Goal: Task Accomplishment & Management: Manage account settings

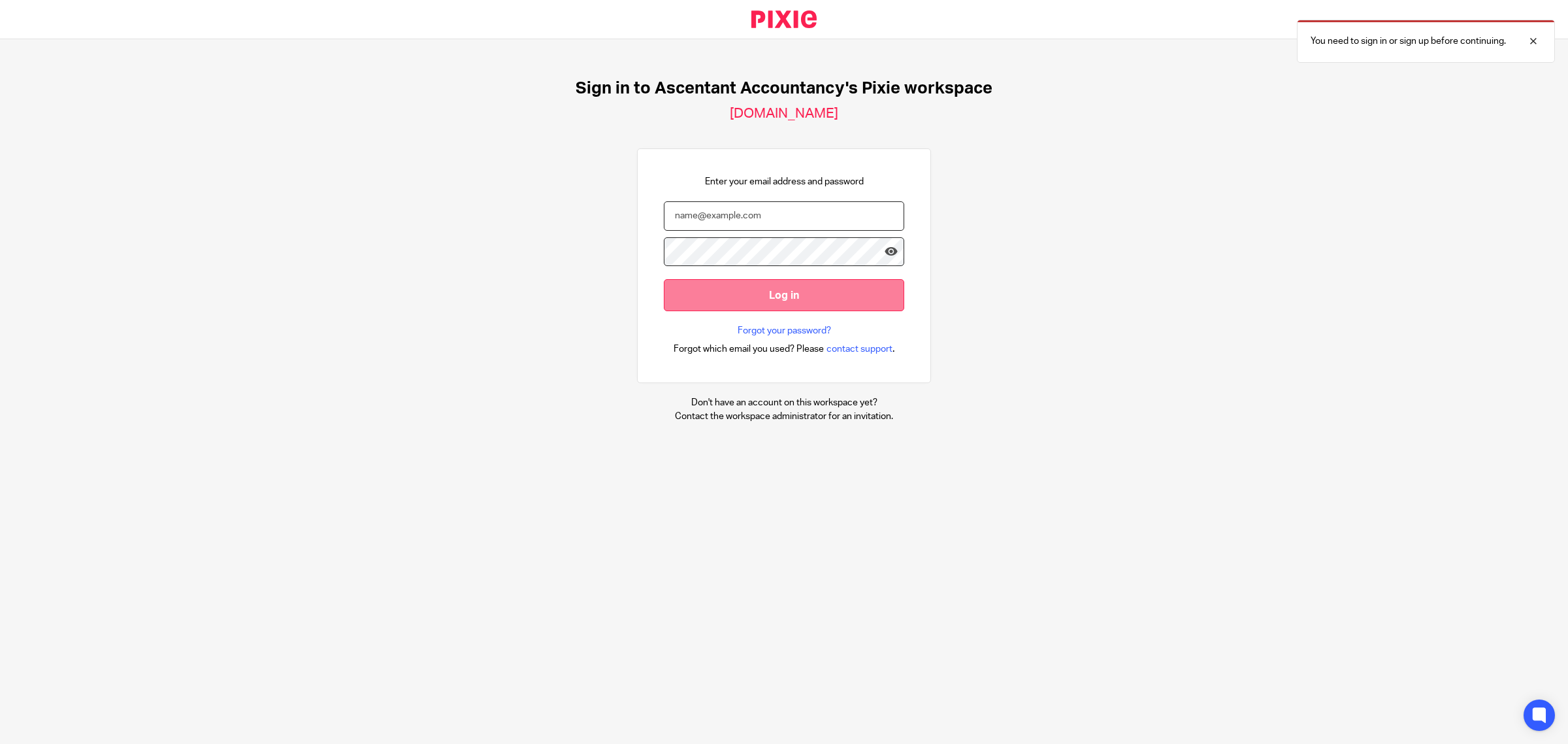
type input "pindor.samra@ascentant.co.uk"
click at [759, 306] on input "Log in" at bounding box center [784, 295] width 241 height 32
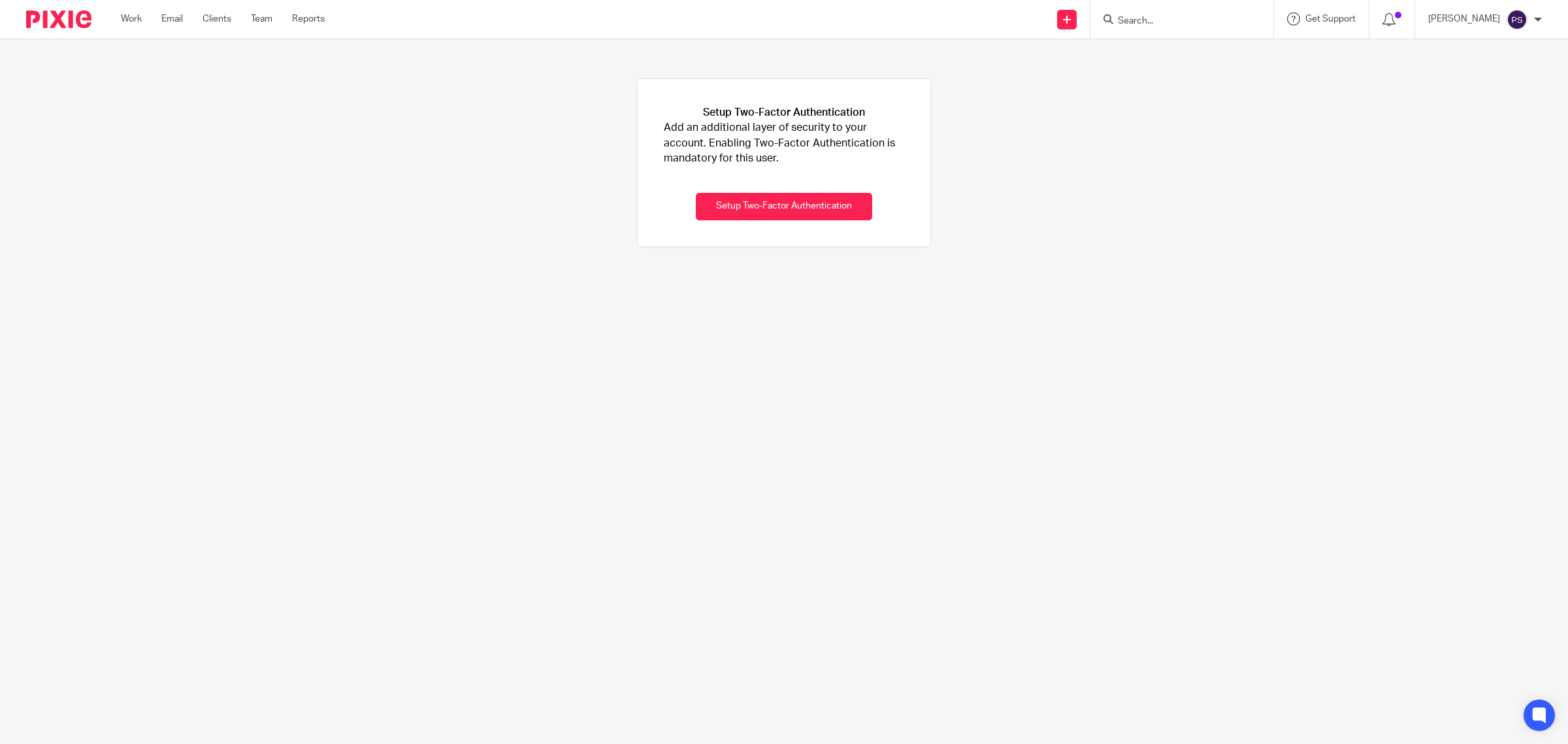
click at [144, 14] on ul "Work Email Clients Team Reports" at bounding box center [233, 19] width 223 height 13
click at [136, 21] on link "Work" at bounding box center [131, 19] width 21 height 13
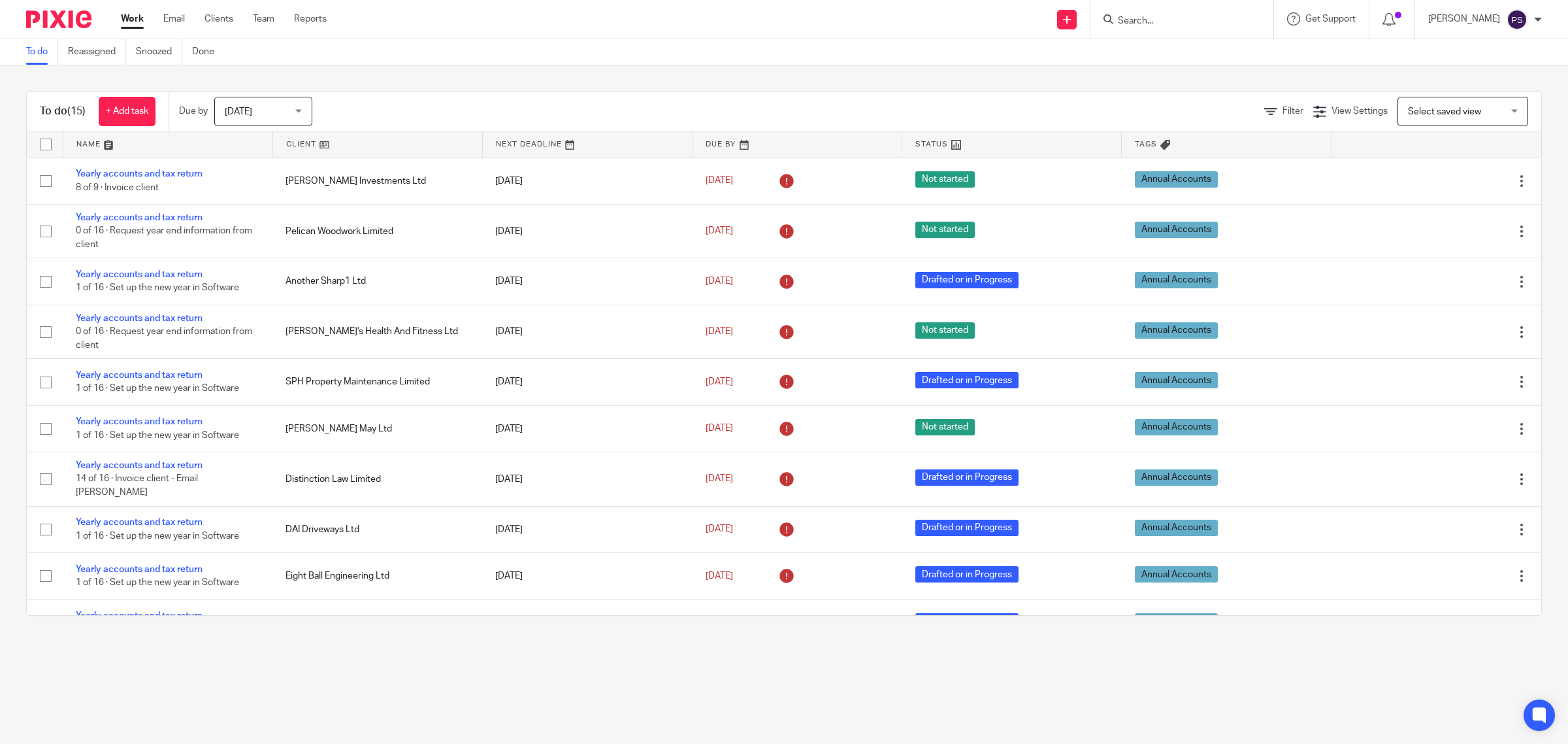
click at [1154, 32] on div at bounding box center [1181, 19] width 183 height 39
click at [1165, 21] on input "Search" at bounding box center [1175, 21] width 118 height 12
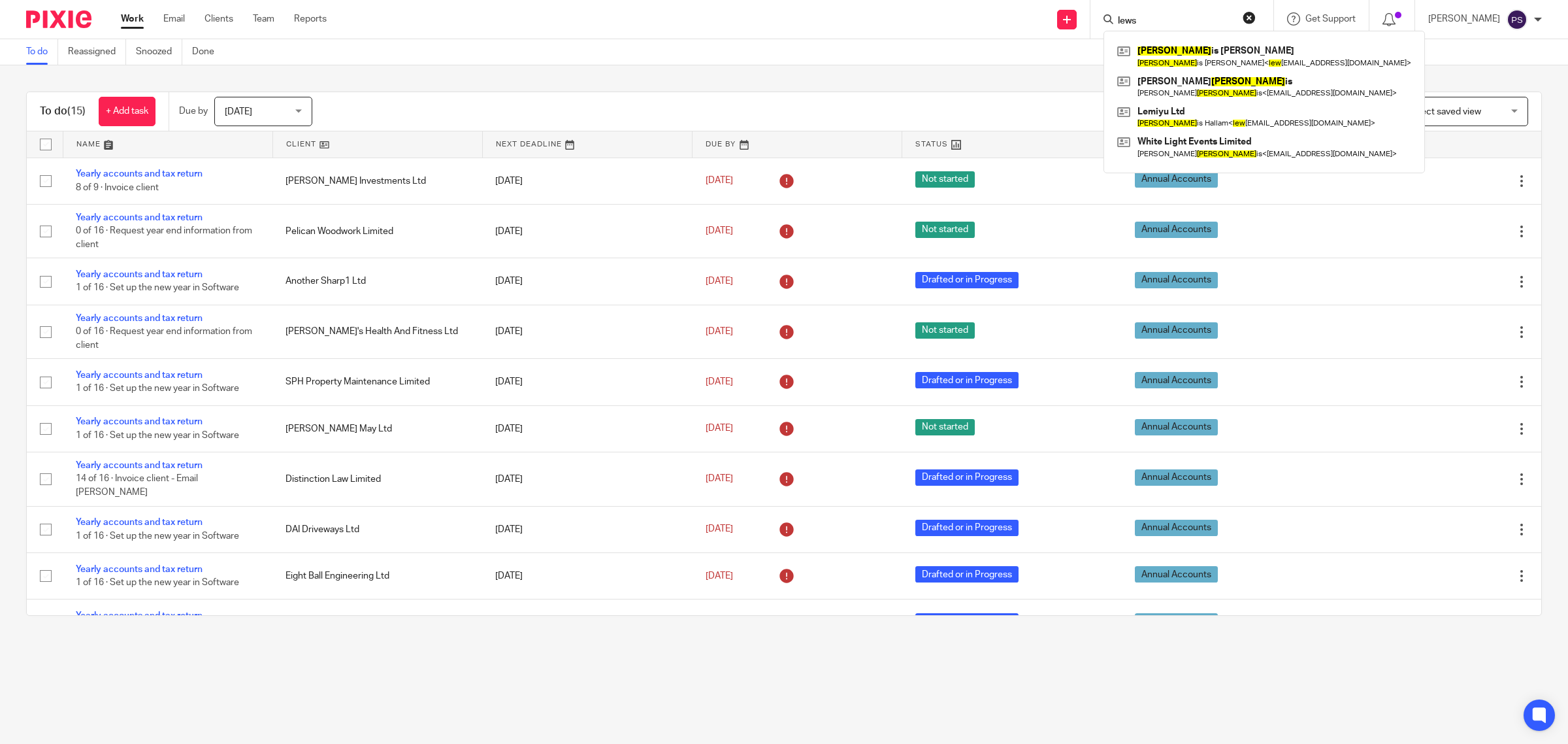
type input "lews"
click button "submit" at bounding box center [0, 0] width 0 height 0
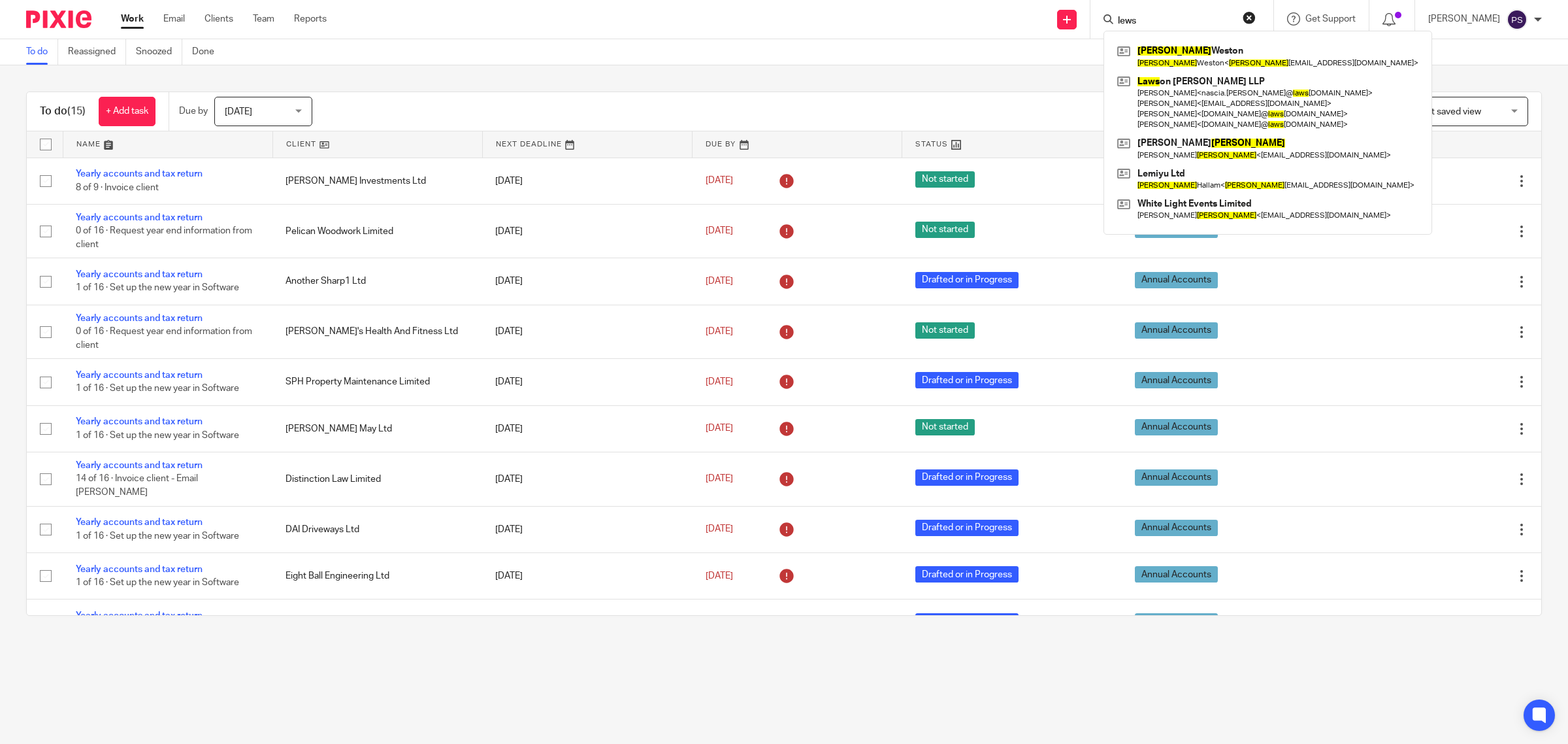
drag, startPoint x: 1158, startPoint y: 17, endPoint x: 1023, endPoint y: 32, distance: 135.8
click at [1023, 32] on div "Send new email Create task Add client lews Lewis Weston Lewis Weston < lewis we…" at bounding box center [957, 19] width 1221 height 39
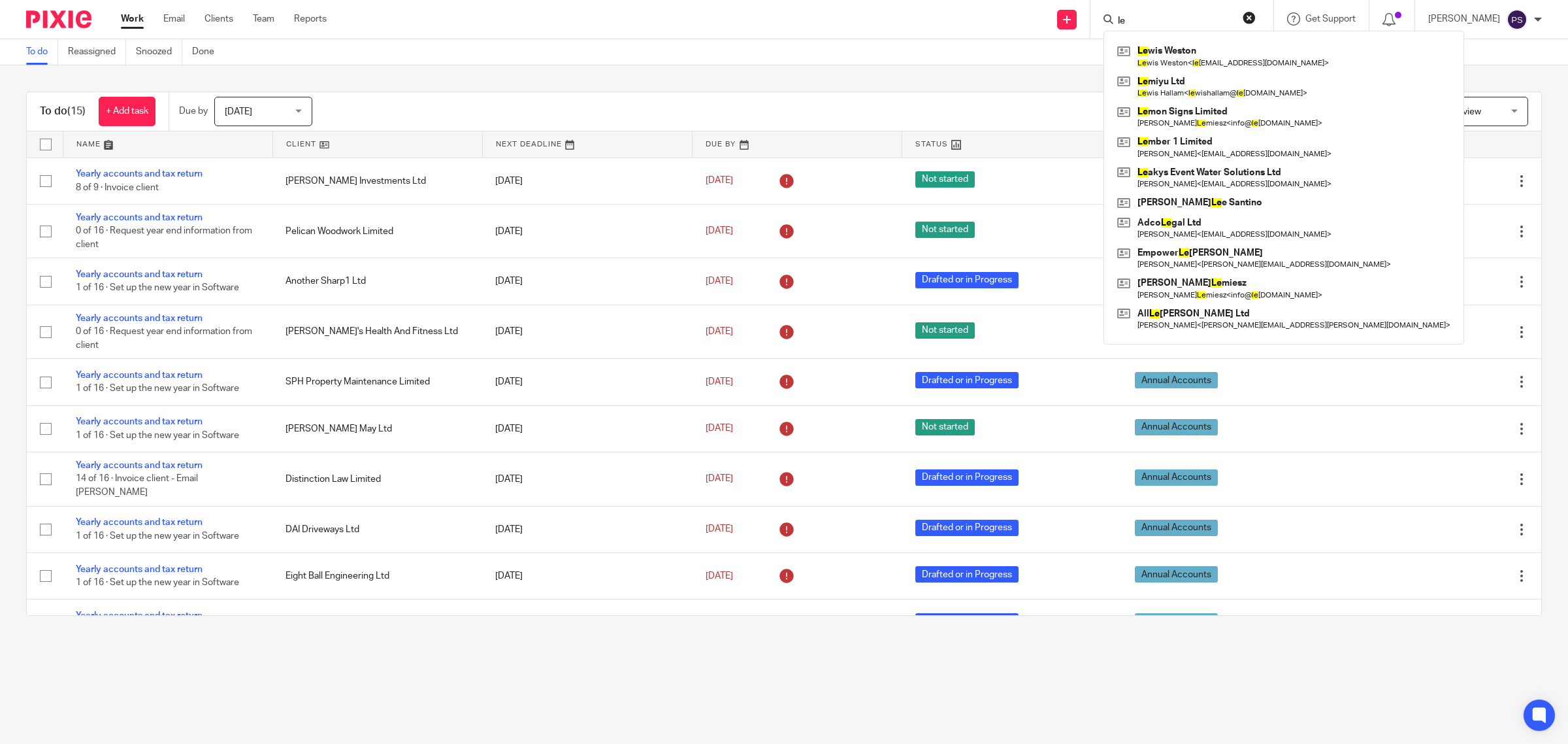
type input "l"
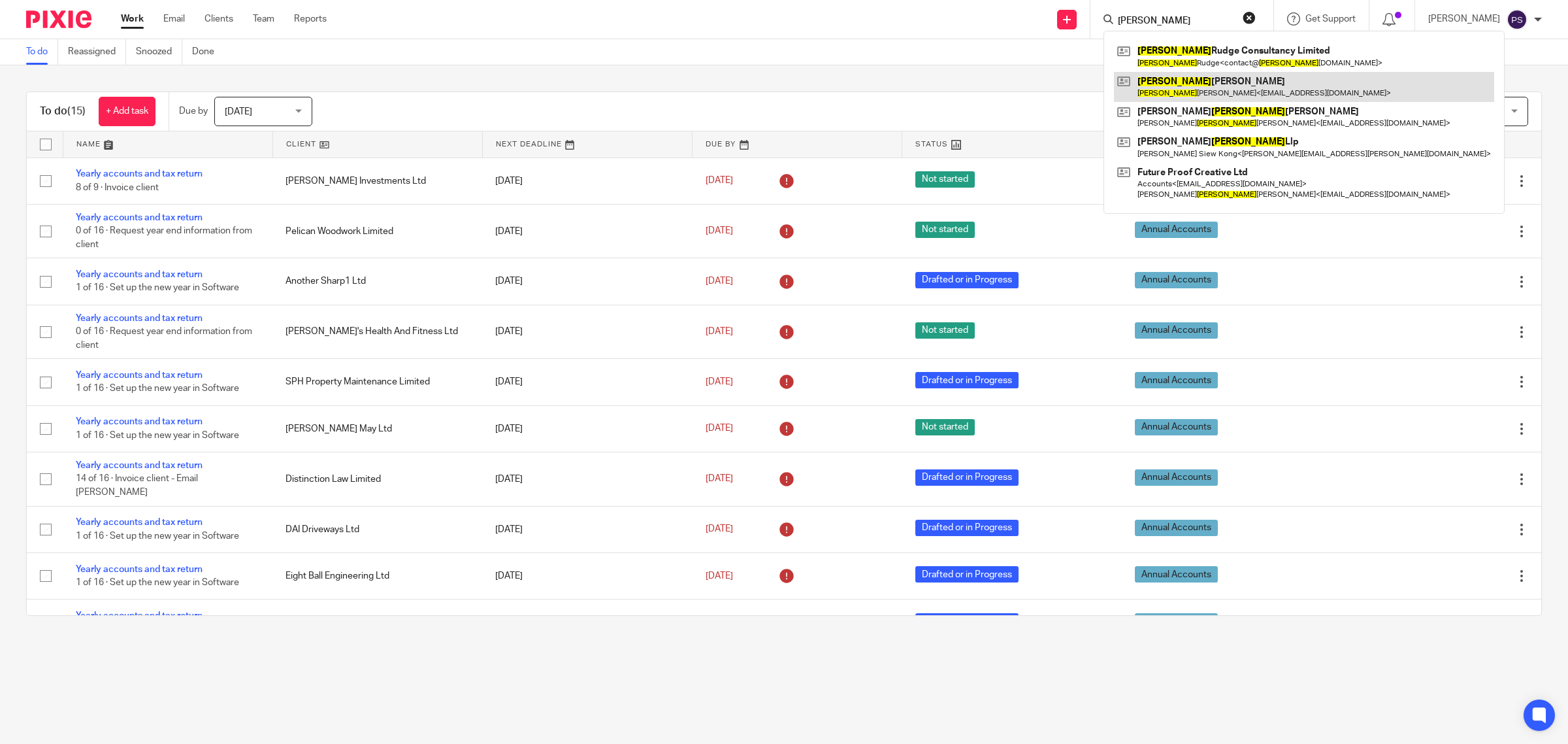
type input "peyer"
click at [1167, 84] on link at bounding box center [1304, 87] width 381 height 30
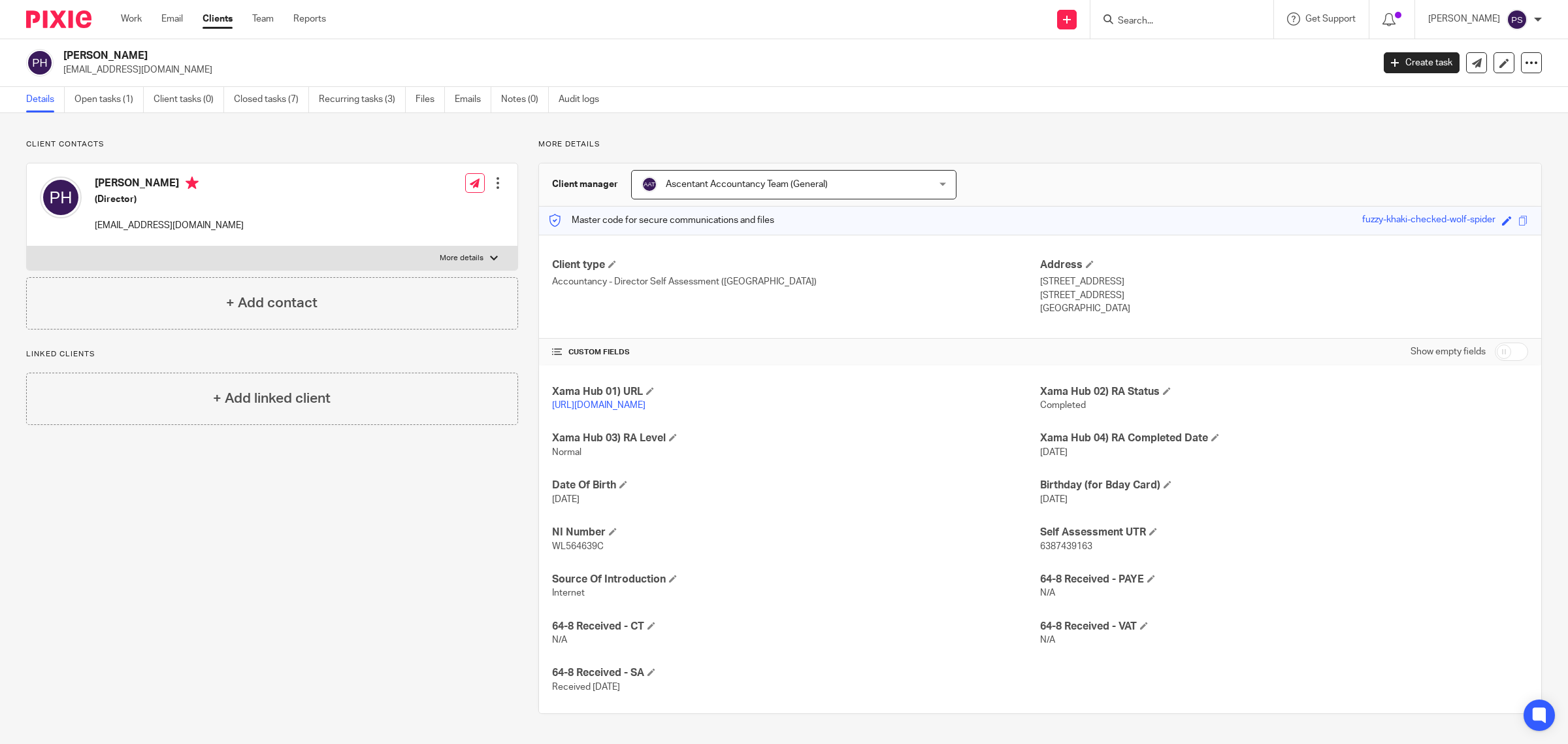
click at [1509, 358] on input "checkbox" at bounding box center [1512, 351] width 33 height 18
checkbox input "true"
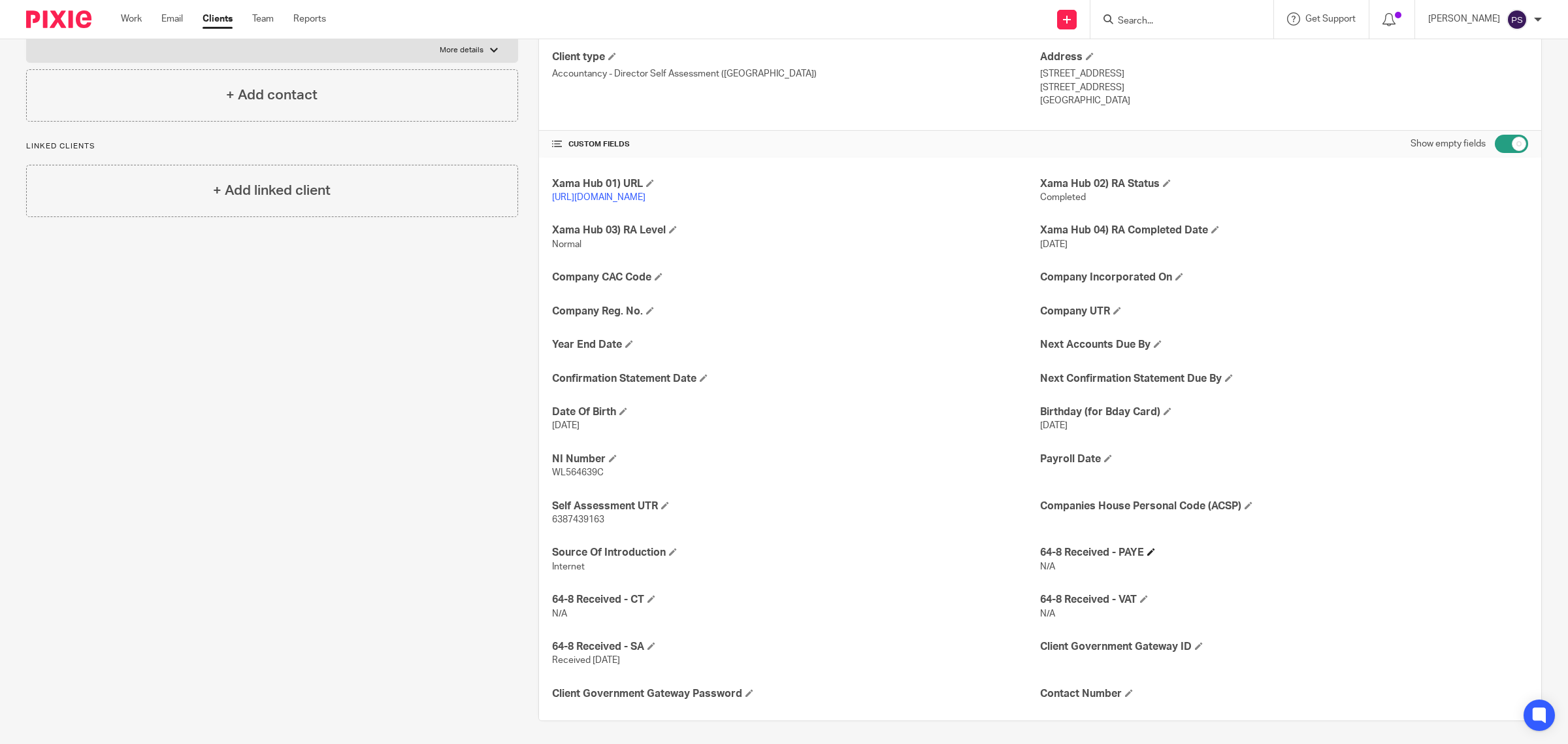
scroll to position [211, 0]
click at [1125, 692] on span at bounding box center [1129, 689] width 8 height 8
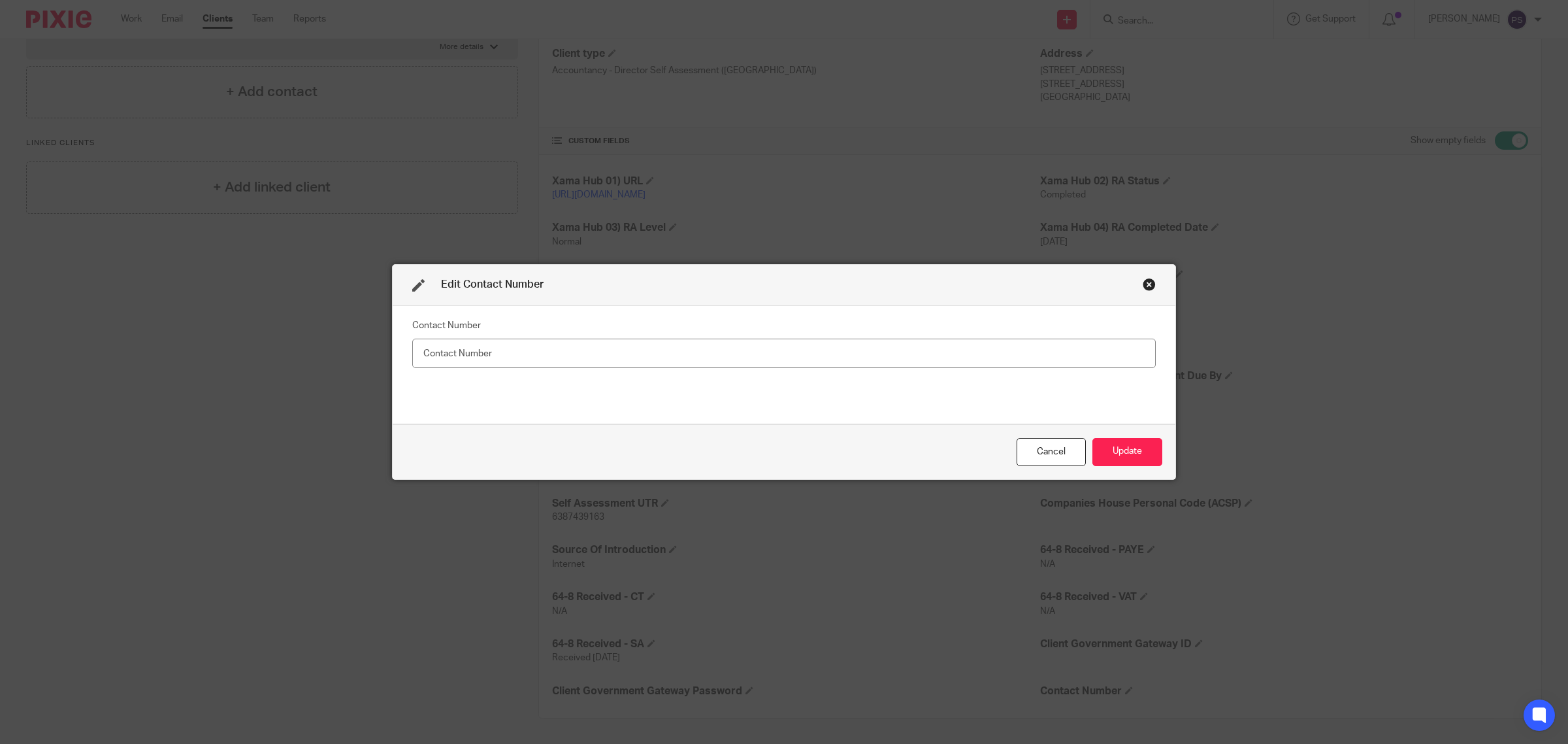
click at [980, 363] on input "text" at bounding box center [784, 353] width 744 height 29
type input "07740 043121"
click at [1112, 454] on button "Update" at bounding box center [1127, 452] width 70 height 28
